Goal: Information Seeking & Learning: Learn about a topic

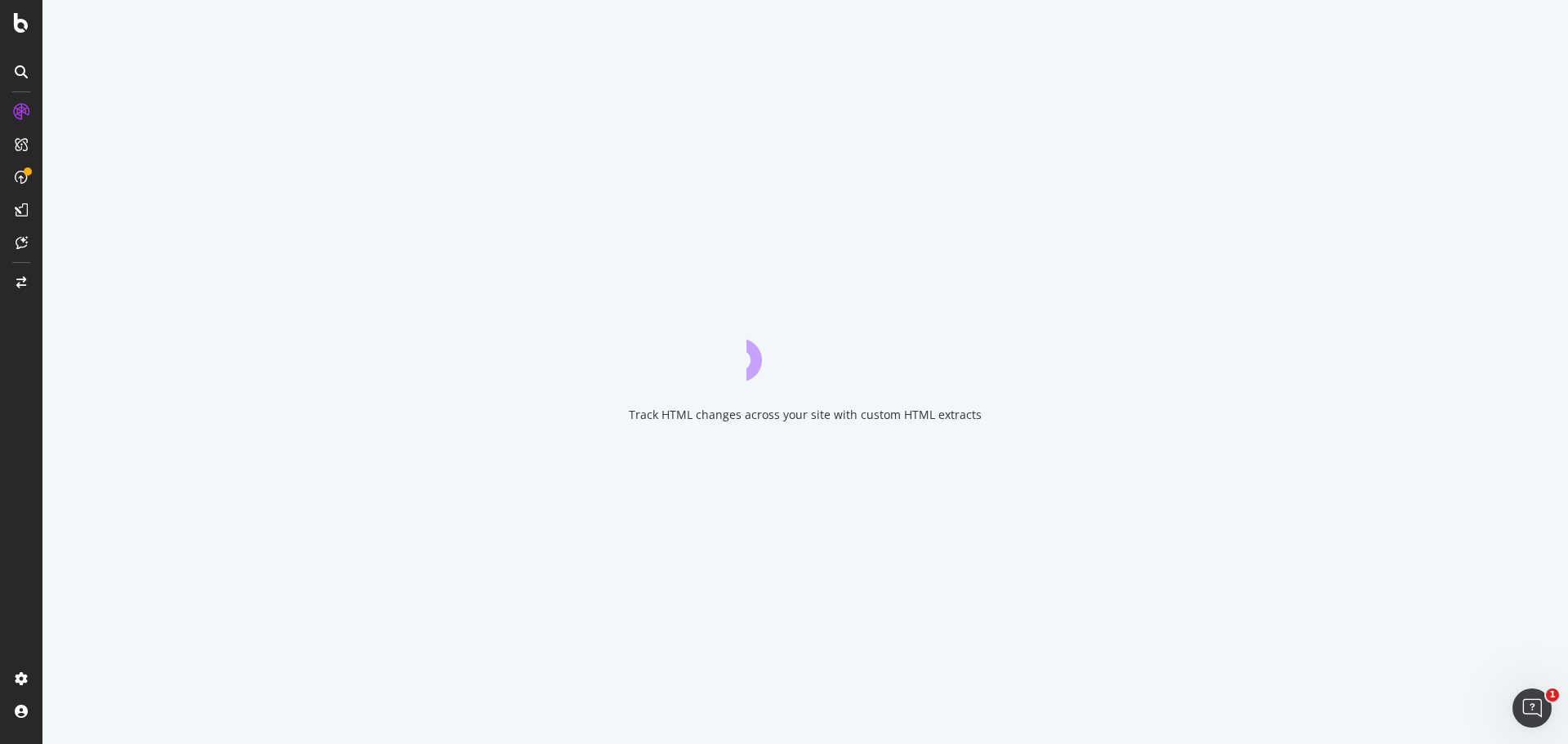
click at [459, 233] on div "Track HTML changes across your site with custom HTML extracts" at bounding box center [805, 372] width 1525 height 744
click at [459, 234] on div "Track HTML changes across your site with custom HTML extracts" at bounding box center [805, 372] width 1525 height 744
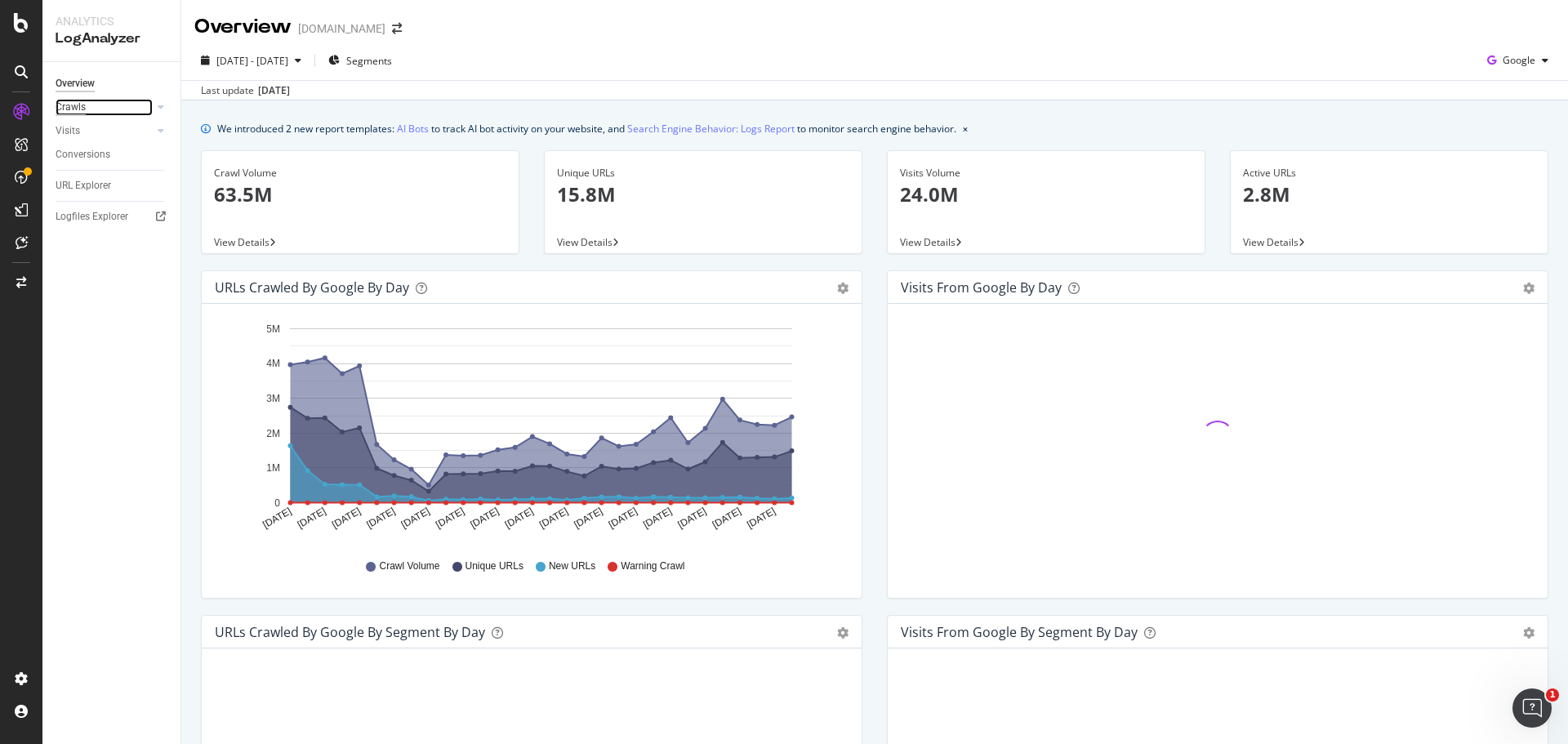
click at [67, 110] on div "Crawls" at bounding box center [70, 108] width 30 height 17
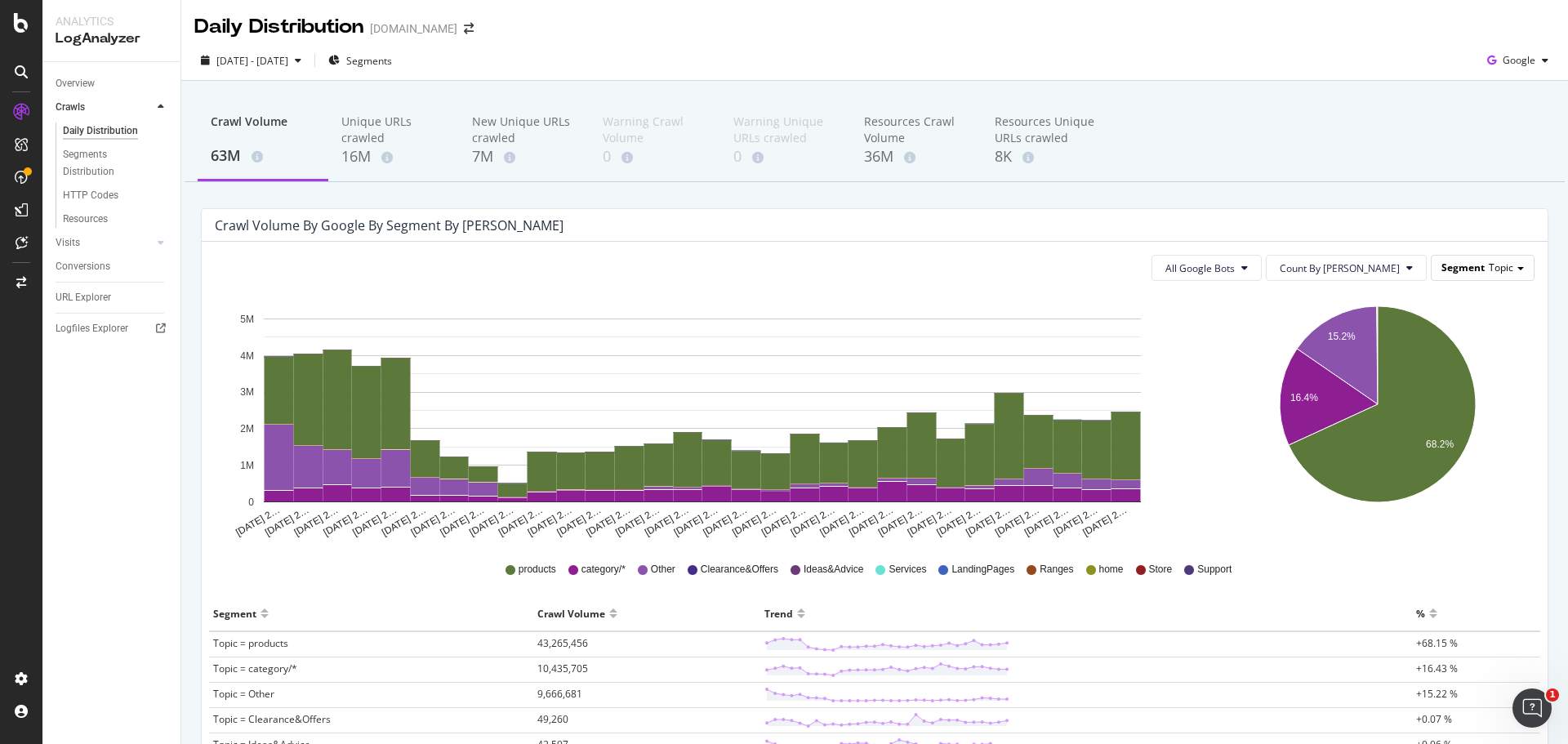
click at [1454, 269] on span "Segment" at bounding box center [1463, 267] width 44 height 14
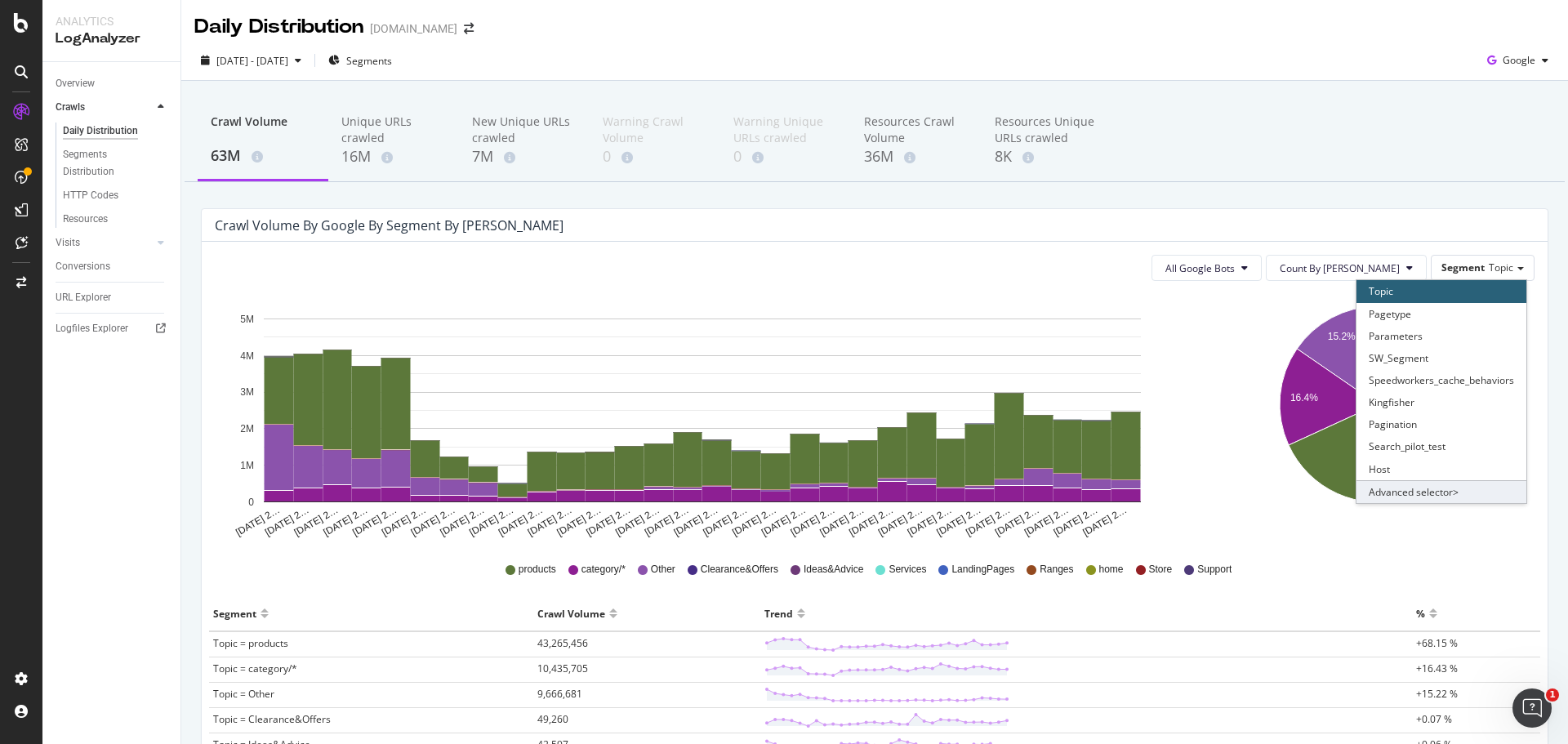
click at [1388, 496] on div "Advanced selector >" at bounding box center [1441, 491] width 170 height 23
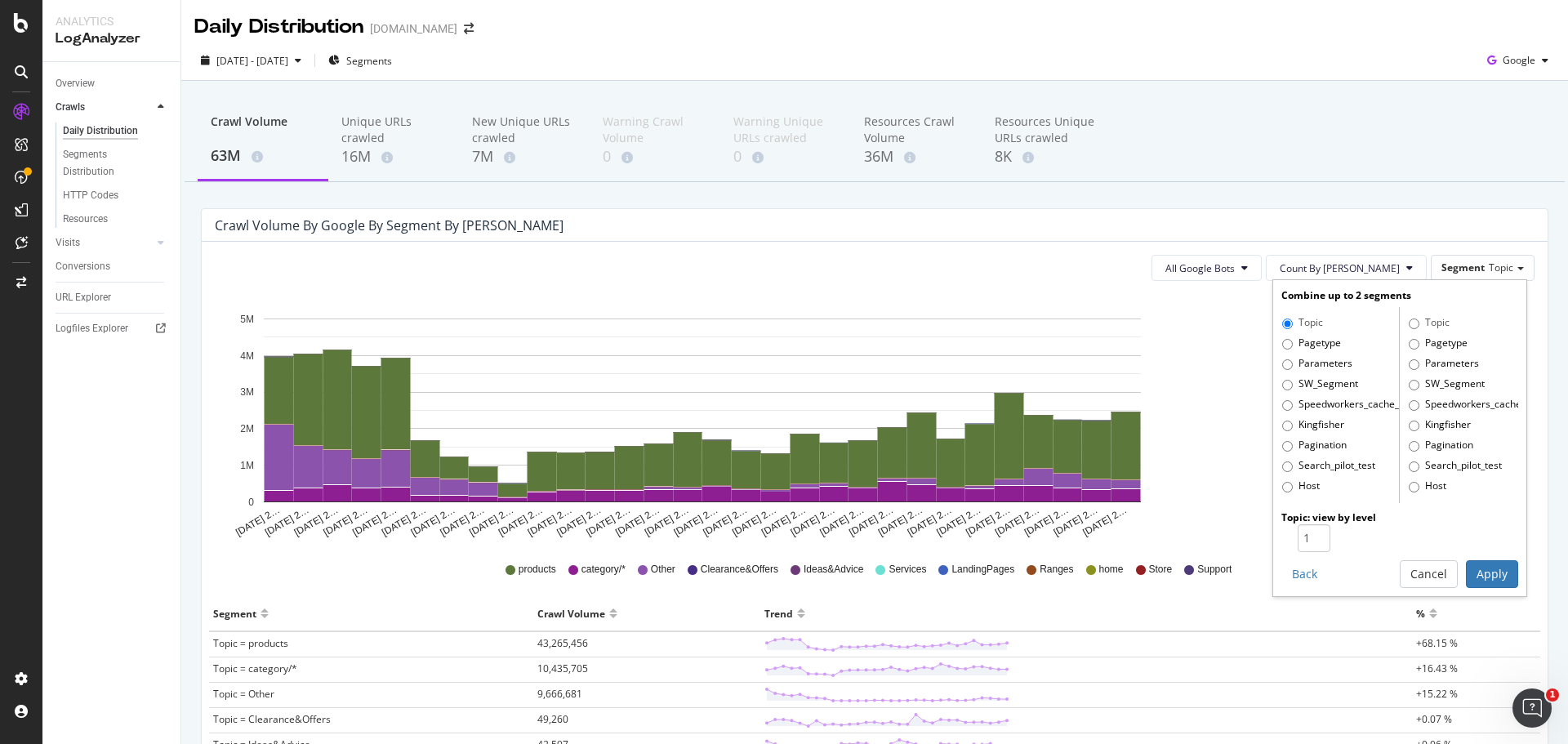
click at [1293, 342] on label "Pagetype" at bounding box center [1312, 344] width 59 height 17
click at [1293, 342] on input "Pagetype" at bounding box center [1287, 344] width 11 height 11
radio input "true"
radio input "false"
type input "2"
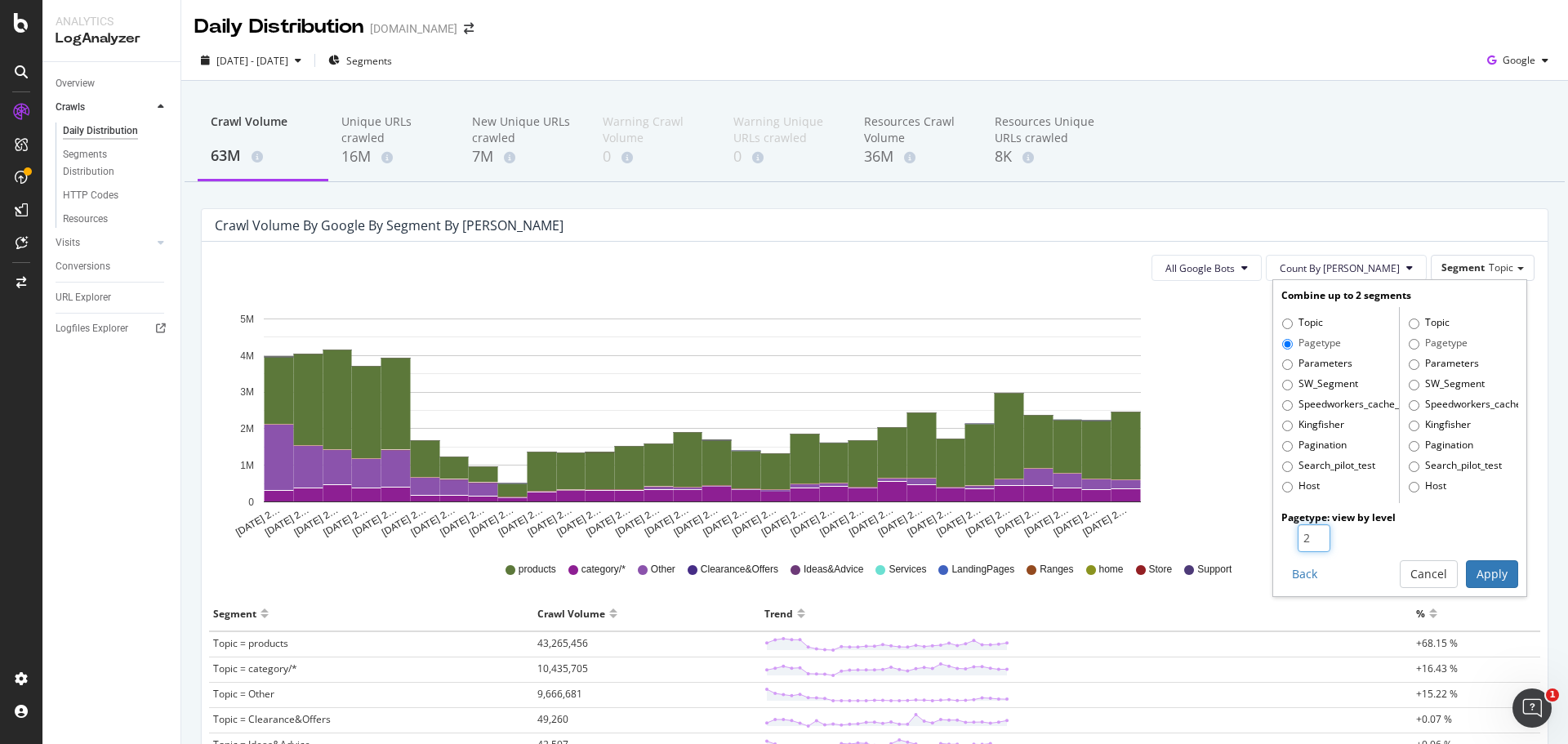
click at [1303, 531] on input "2" at bounding box center [1314, 538] width 33 height 28
click at [1484, 572] on button "Apply" at bounding box center [1492, 574] width 52 height 28
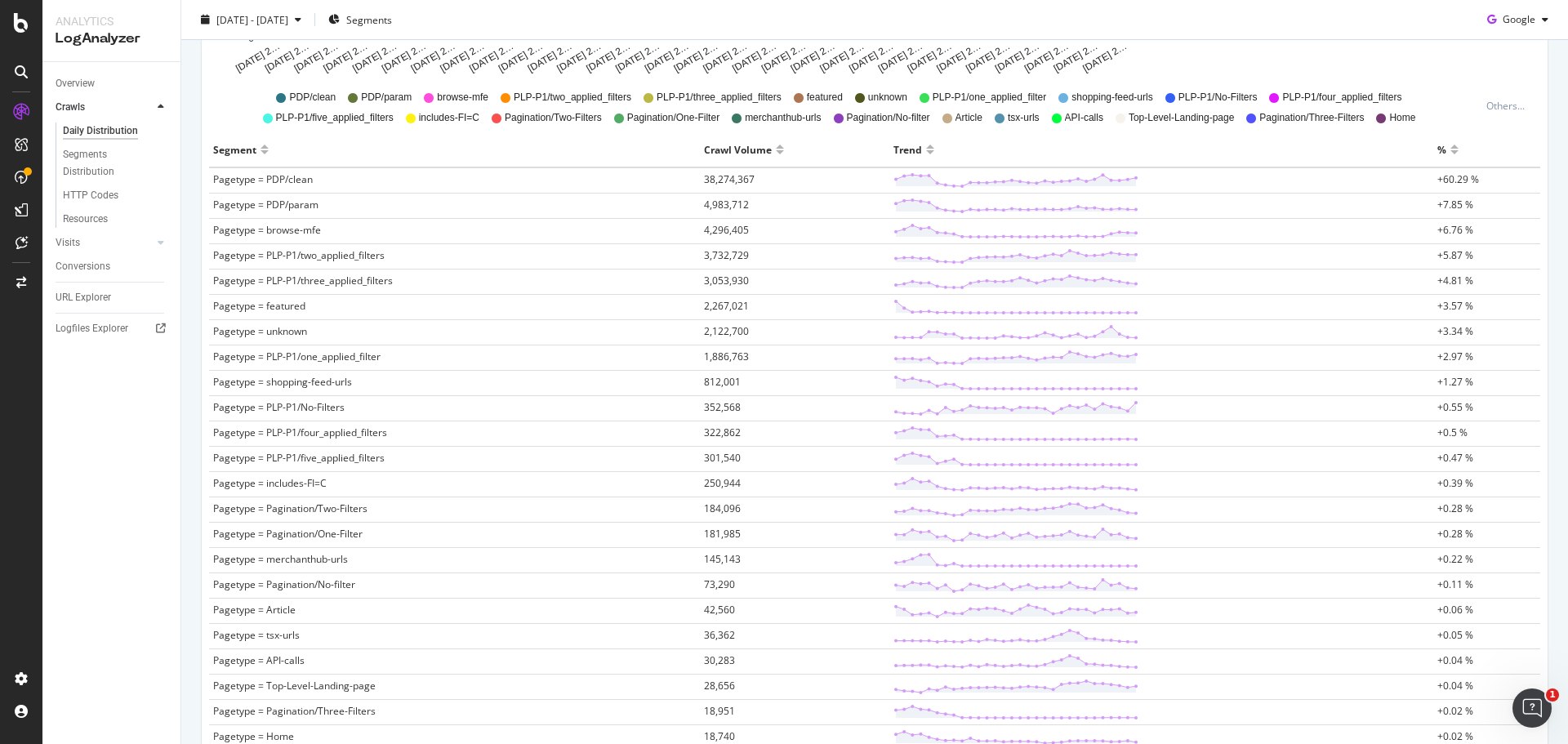
scroll to position [490, 0]
